Goal: Find contact information: Find contact information

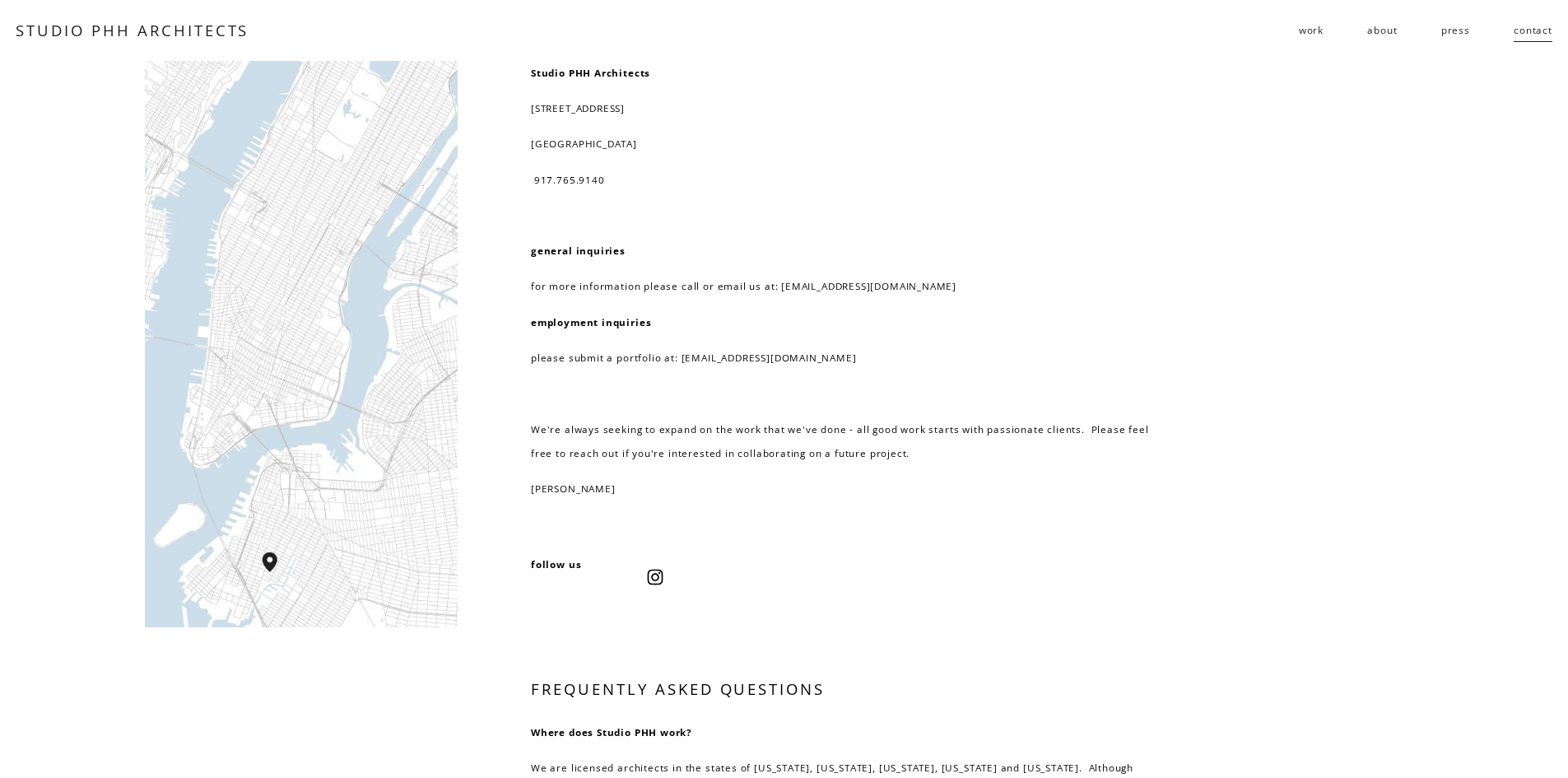
click at [1386, 33] on link "about" at bounding box center [1382, 31] width 30 height 26
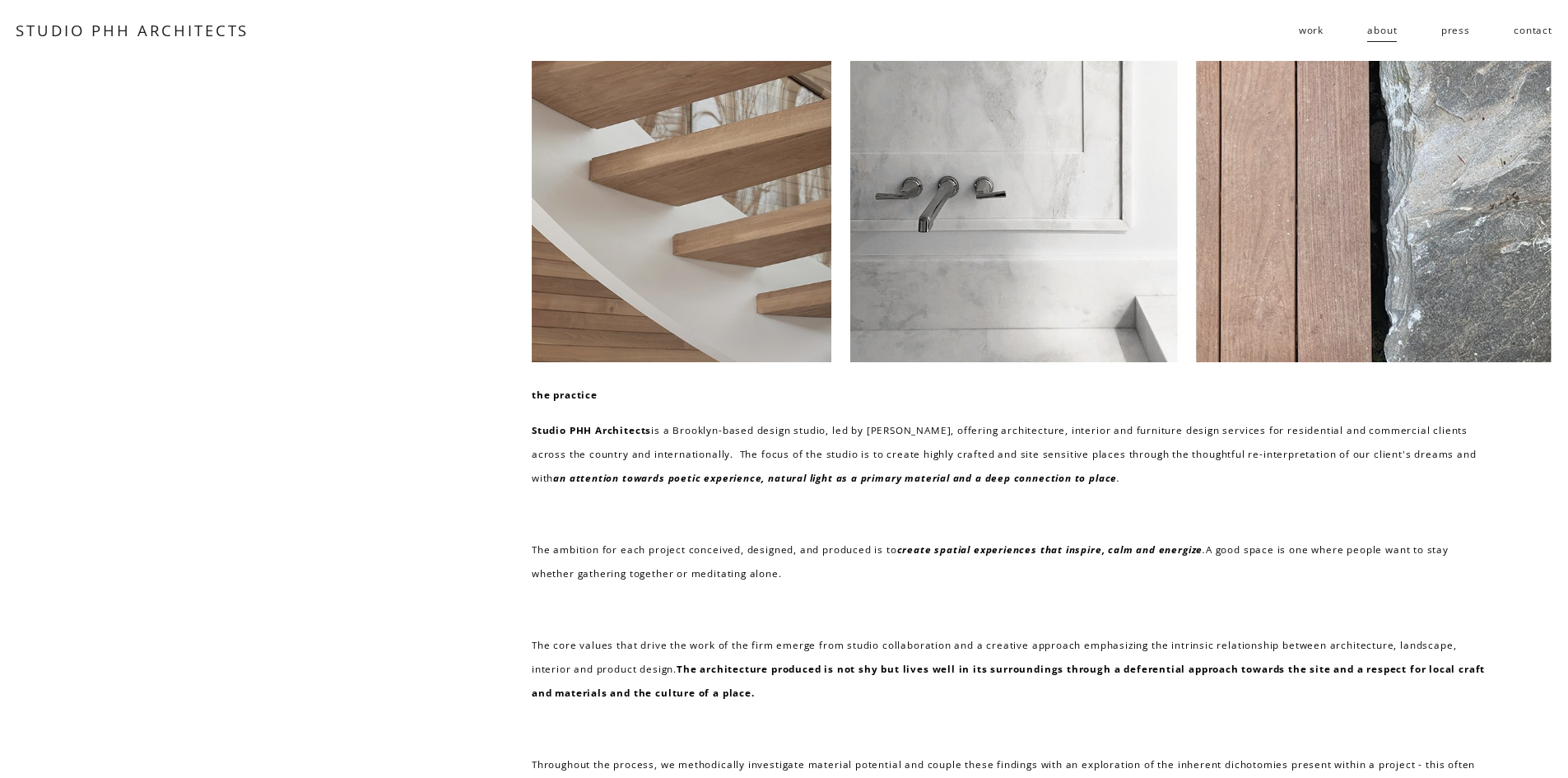
click at [1325, 28] on nav "work residential public follies about press contact" at bounding box center [1425, 31] width 253 height 26
click at [1528, 37] on link "contact" at bounding box center [1534, 31] width 39 height 26
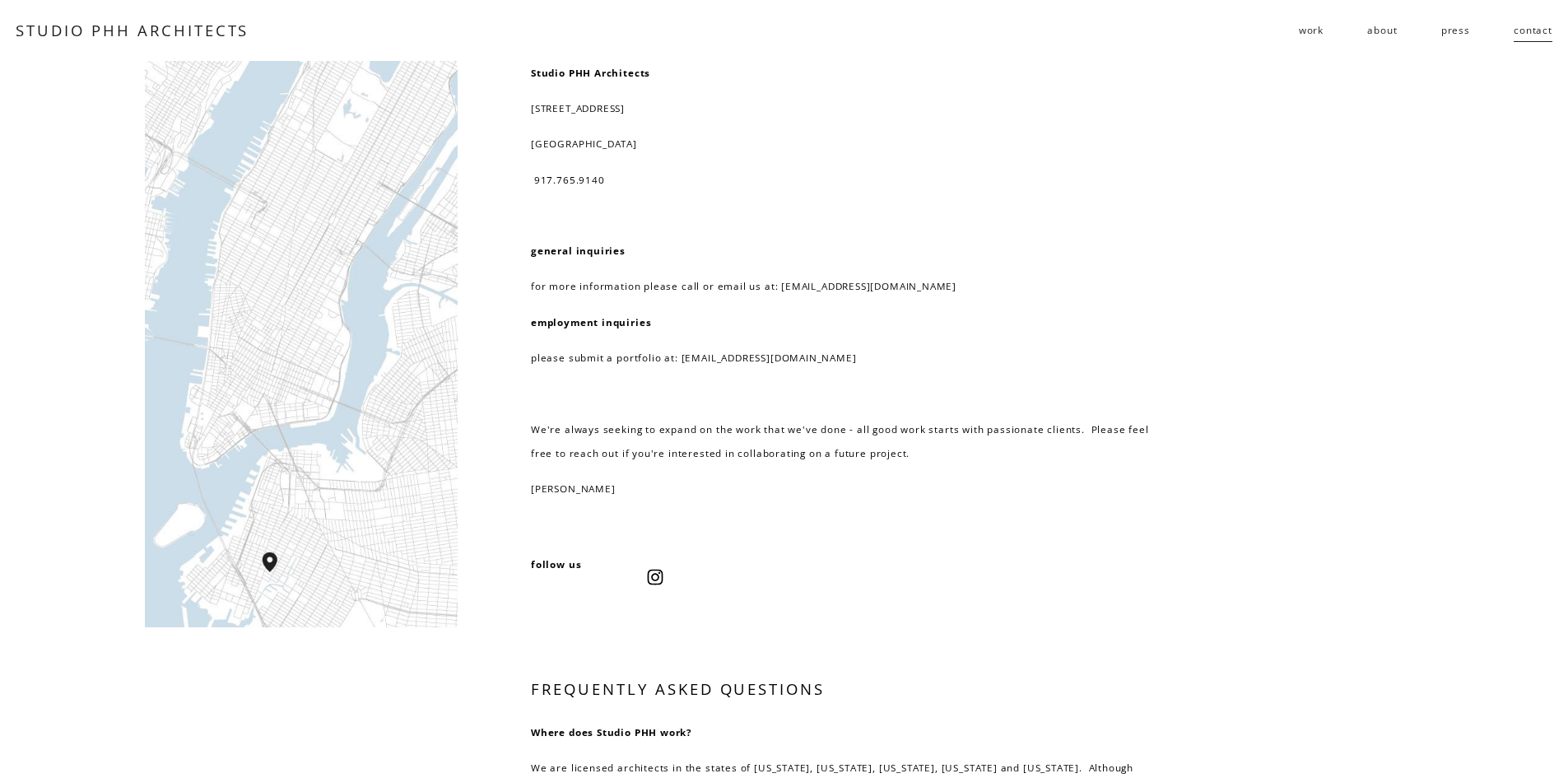
click at [278, 563] on div at bounding box center [301, 344] width 313 height 566
drag, startPoint x: 246, startPoint y: 31, endPoint x: 20, endPoint y: 33, distance: 226.0
click at [20, 33] on div "STUDIO PHH ARCHITECTS work residential public follies" at bounding box center [784, 31] width 1536 height 26
copy div "STUDIO PHH ARCHITECTS"
